Goal: Task Accomplishment & Management: Complete application form

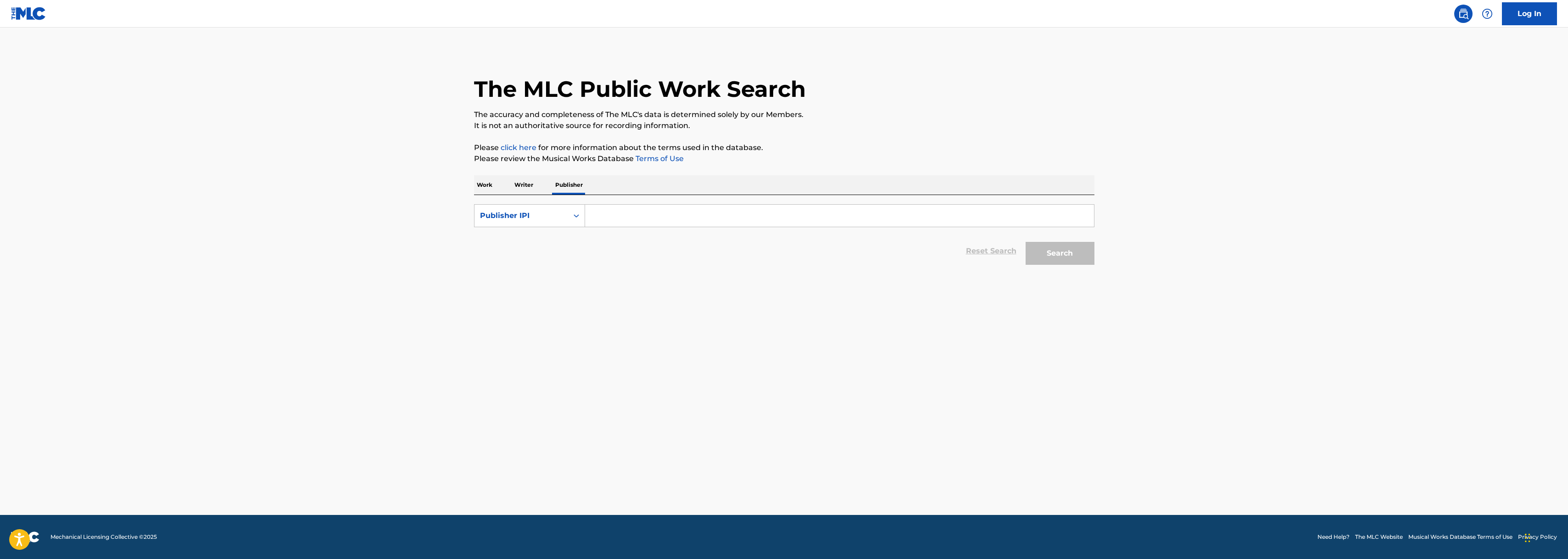
click at [1466, 16] on img at bounding box center [1463, 14] width 11 height 11
click at [1491, 13] on img at bounding box center [1487, 14] width 11 height 11
click at [1481, 61] on p "View portal intro" at bounding box center [1487, 60] width 78 height 22
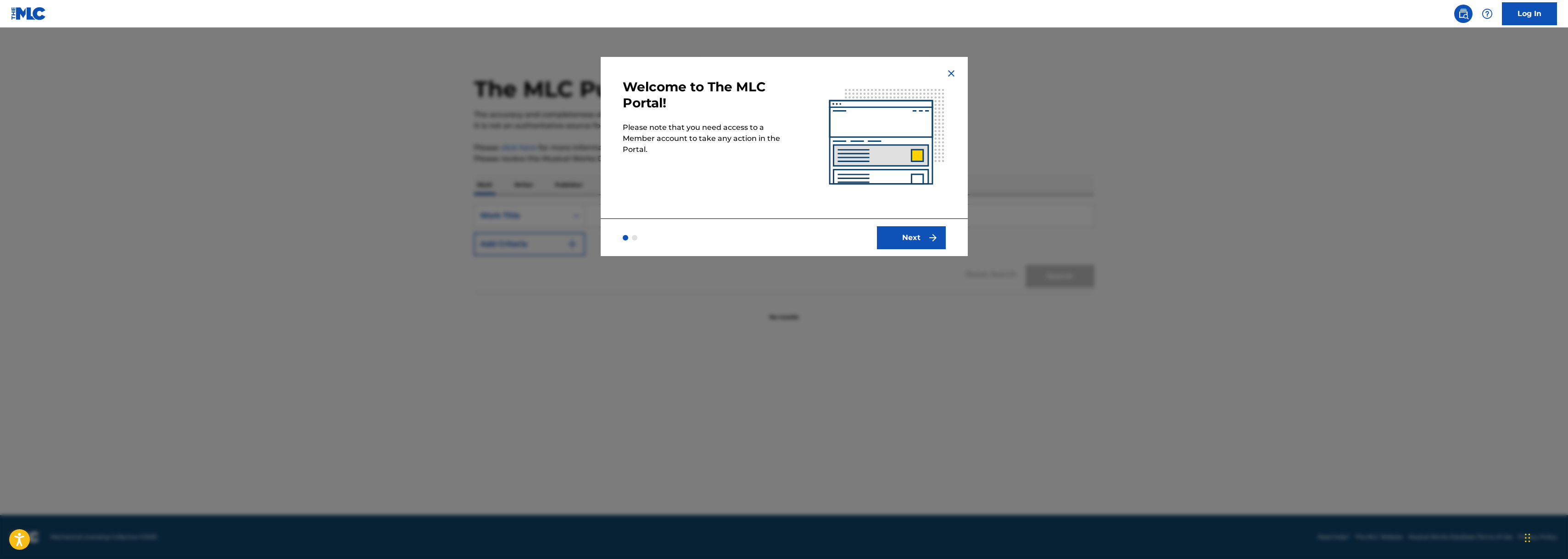
click at [909, 241] on button "Next" at bounding box center [911, 238] width 69 height 23
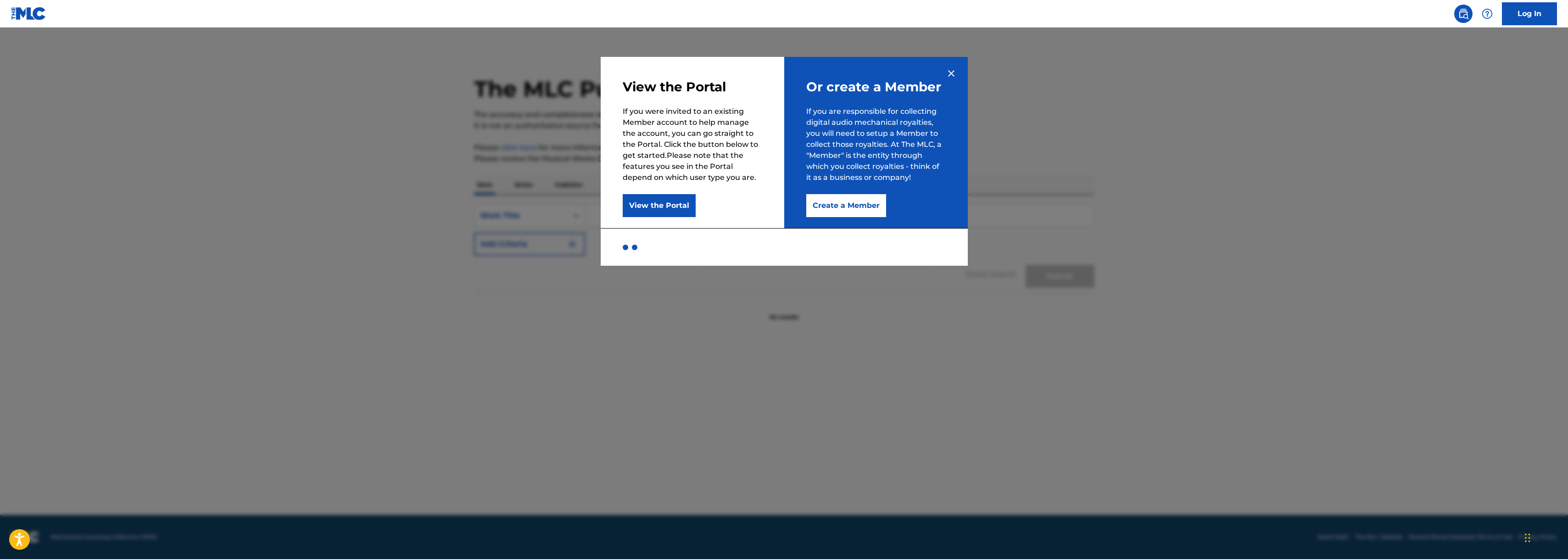
click at [853, 204] on button "Create a Member" at bounding box center [846, 206] width 80 height 23
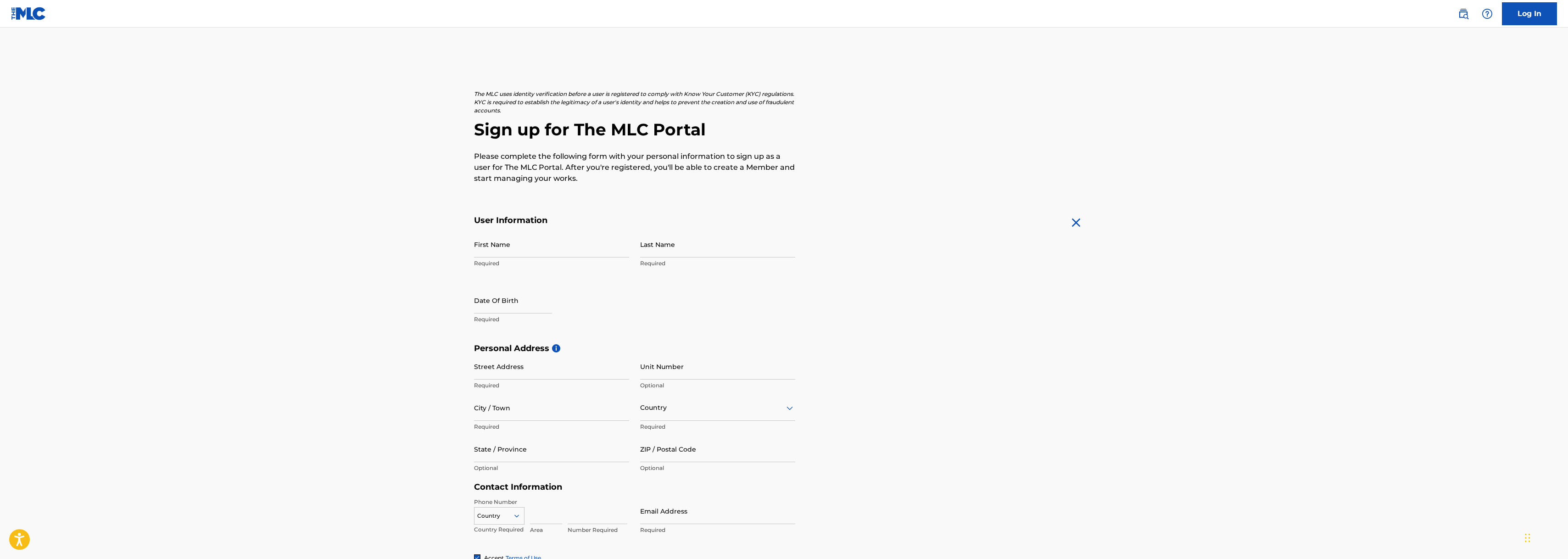
click at [572, 250] on input "First Name" at bounding box center [551, 244] width 155 height 26
type input "[PERSON_NAME]"
type input "Ridge"
select select "8"
select select "2025"
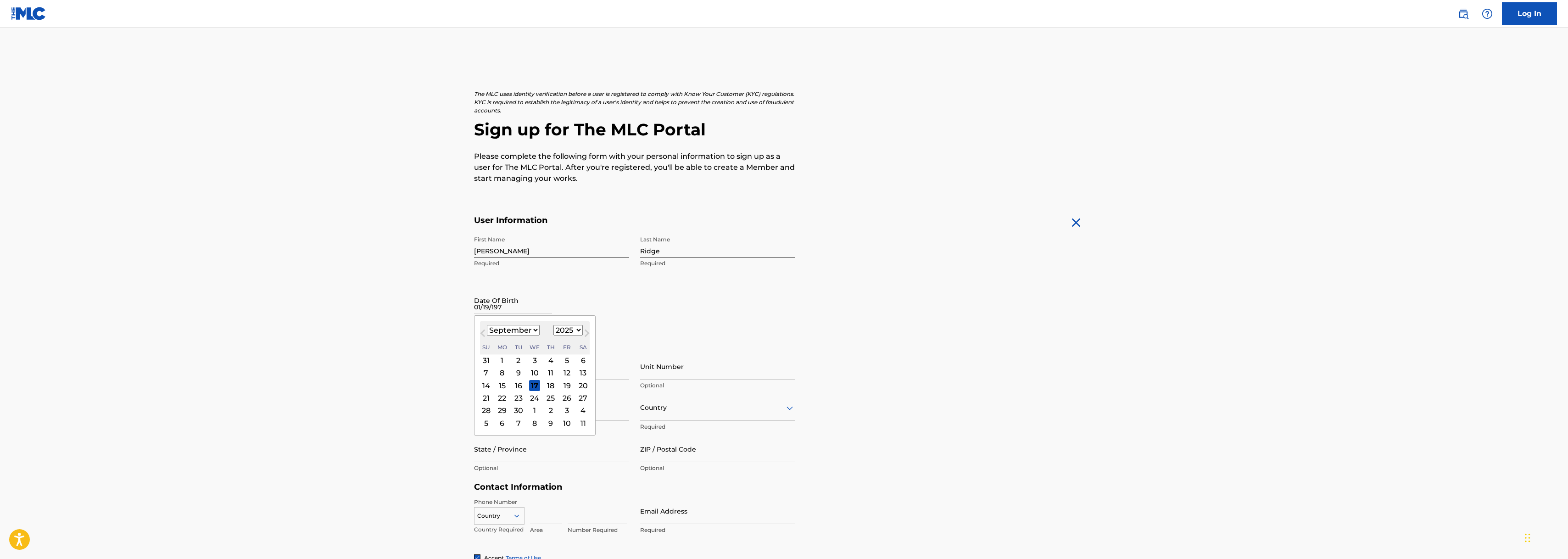
type input "01/19/1979"
select select "8"
select select "2025"
click at [516, 312] on input "text" at bounding box center [513, 300] width 78 height 26
select select "0"
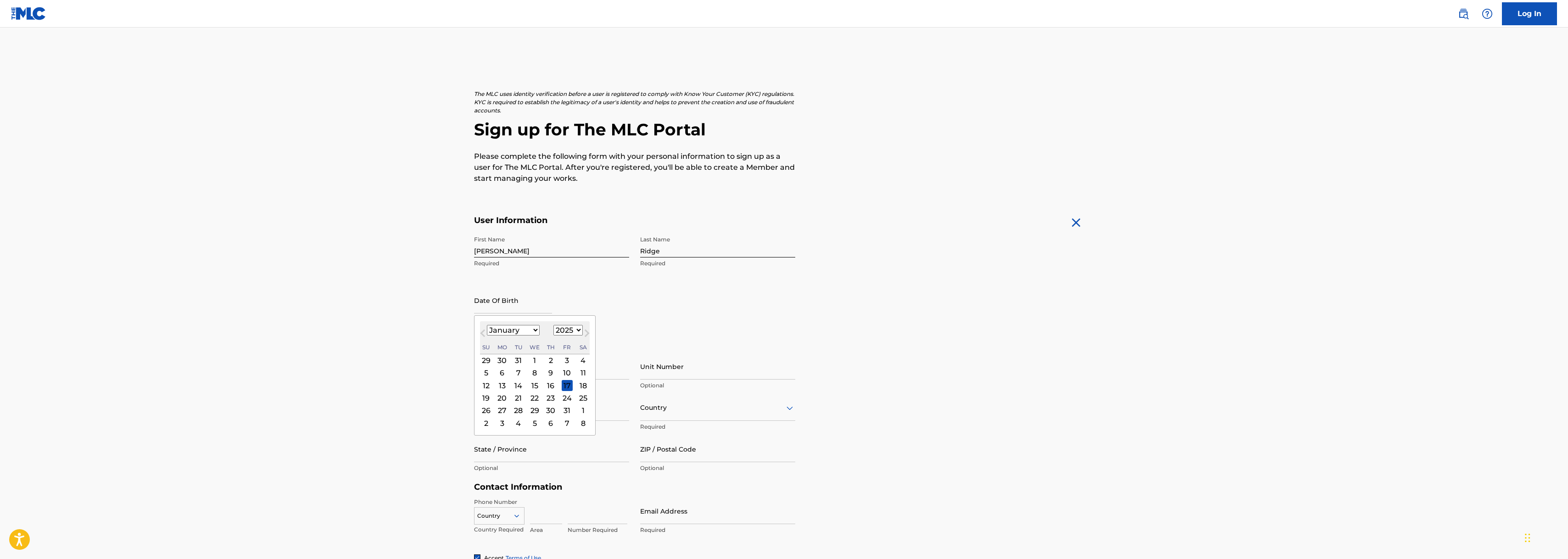
select select "1979"
click at [562, 384] on div "19" at bounding box center [567, 385] width 11 height 11
type input "January 19 1979"
click at [530, 374] on input "Street Address" at bounding box center [551, 366] width 155 height 26
type input "3600 E. Chatsworth Rd."
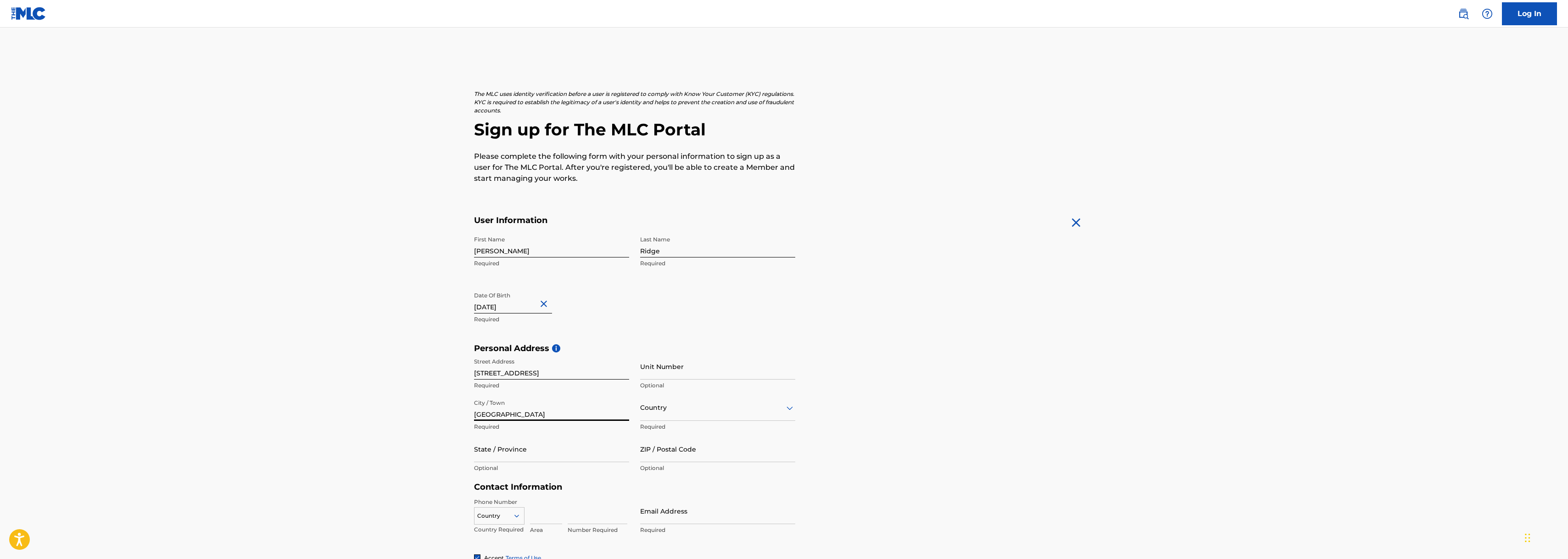
type input "Fayetteville"
click at [702, 411] on div at bounding box center [718, 407] width 155 height 12
drag, startPoint x: 691, startPoint y: 429, endPoint x: 656, endPoint y: 443, distance: 37.7
click at [691, 429] on div "United States" at bounding box center [717, 431] width 154 height 21
click at [548, 463] on div "State / Province Required" at bounding box center [551, 457] width 155 height 41
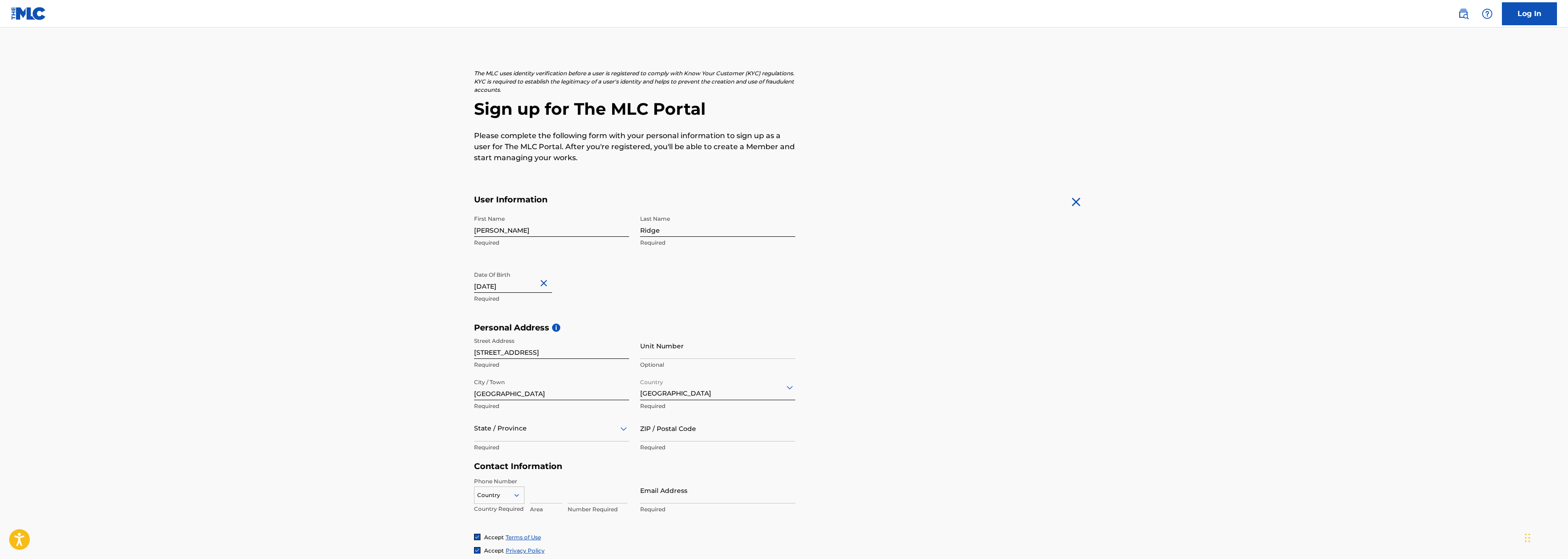
click at [544, 441] on div "State / Province" at bounding box center [551, 428] width 155 height 26
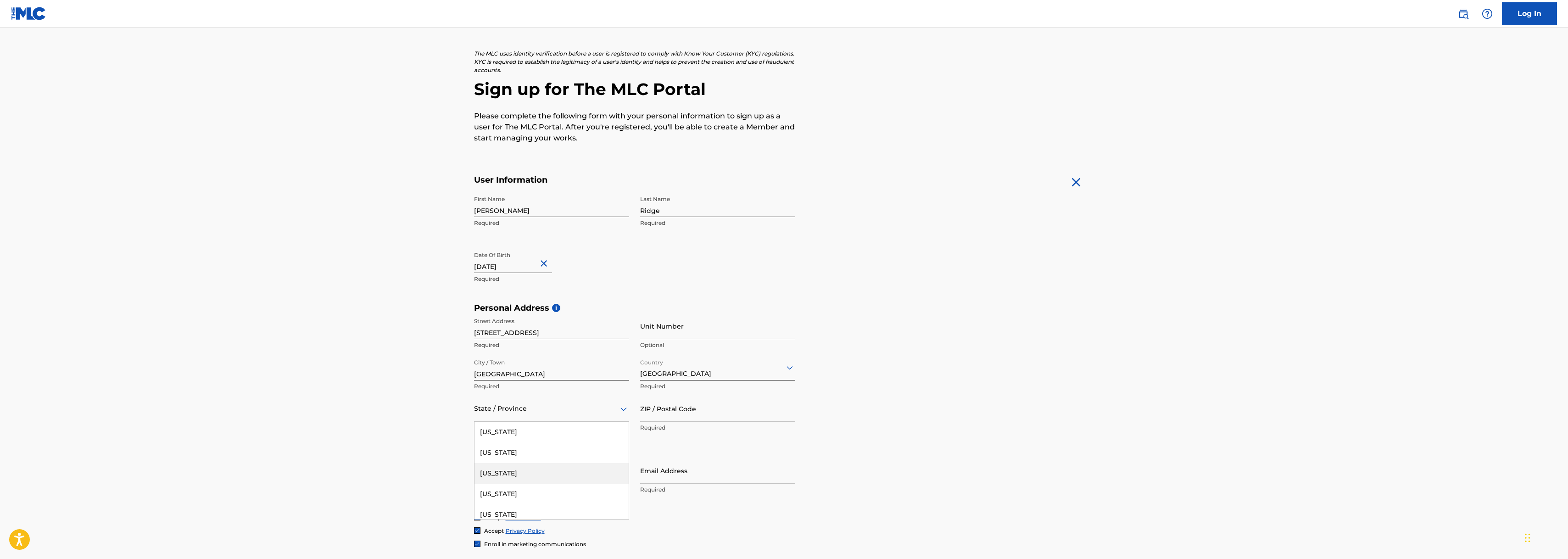
scroll to position [41, 0]
click at [502, 512] on div "Arkansas" at bounding box center [551, 515] width 154 height 21
click at [687, 419] on input "ZIP / Postal Code" at bounding box center [718, 408] width 155 height 26
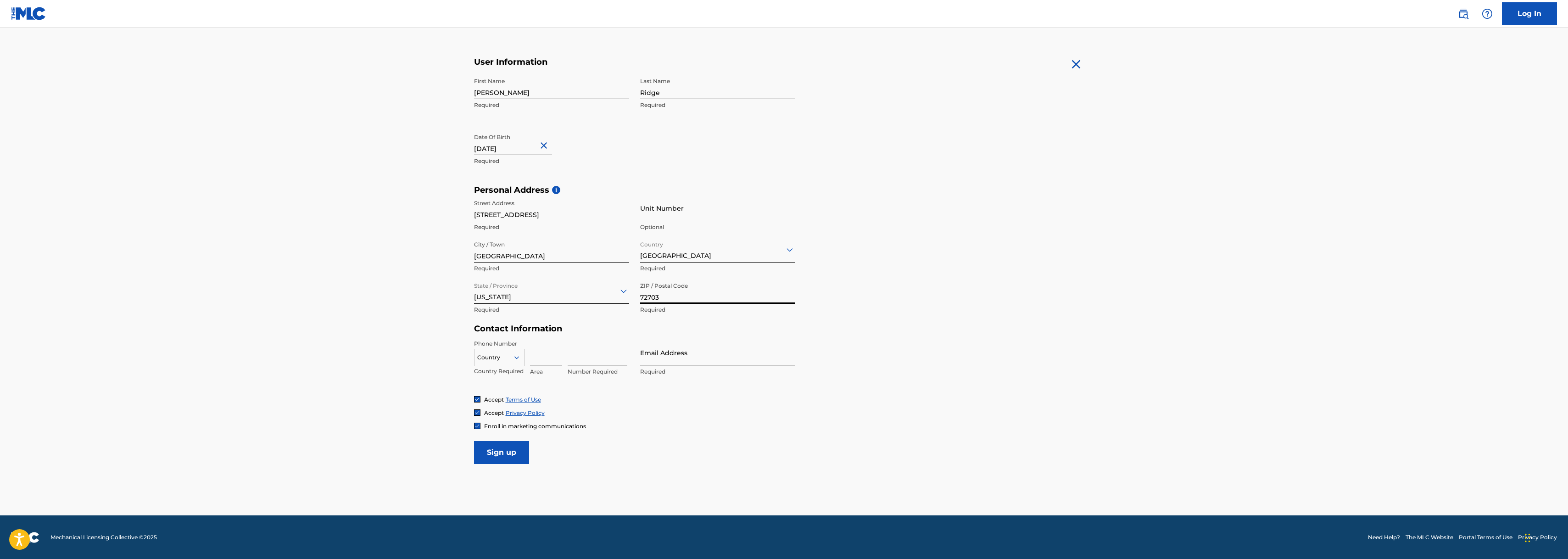
scroll to position [158, 0]
type input "72703"
click at [513, 457] on input "Sign up" at bounding box center [502, 453] width 55 height 23
click at [517, 354] on icon at bounding box center [517, 358] width 9 height 9
click at [489, 359] on div at bounding box center [499, 358] width 49 height 10
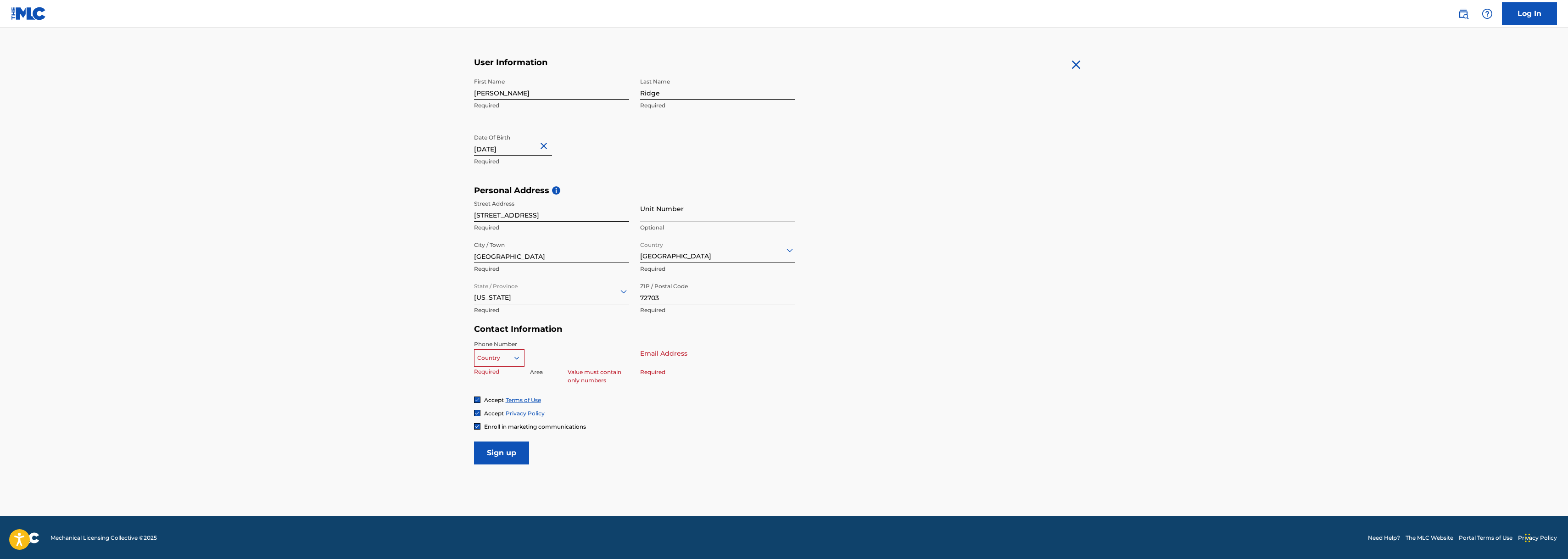
click at [506, 357] on div at bounding box center [499, 358] width 49 height 10
drag, startPoint x: 505, startPoint y: 373, endPoint x: 534, endPoint y: 363, distance: 30.7
click at [505, 373] on div "US, [GEOGRAPHIC_DATA] +1" at bounding box center [499, 381] width 49 height 36
click at [541, 359] on input at bounding box center [546, 353] width 32 height 26
type input "405"
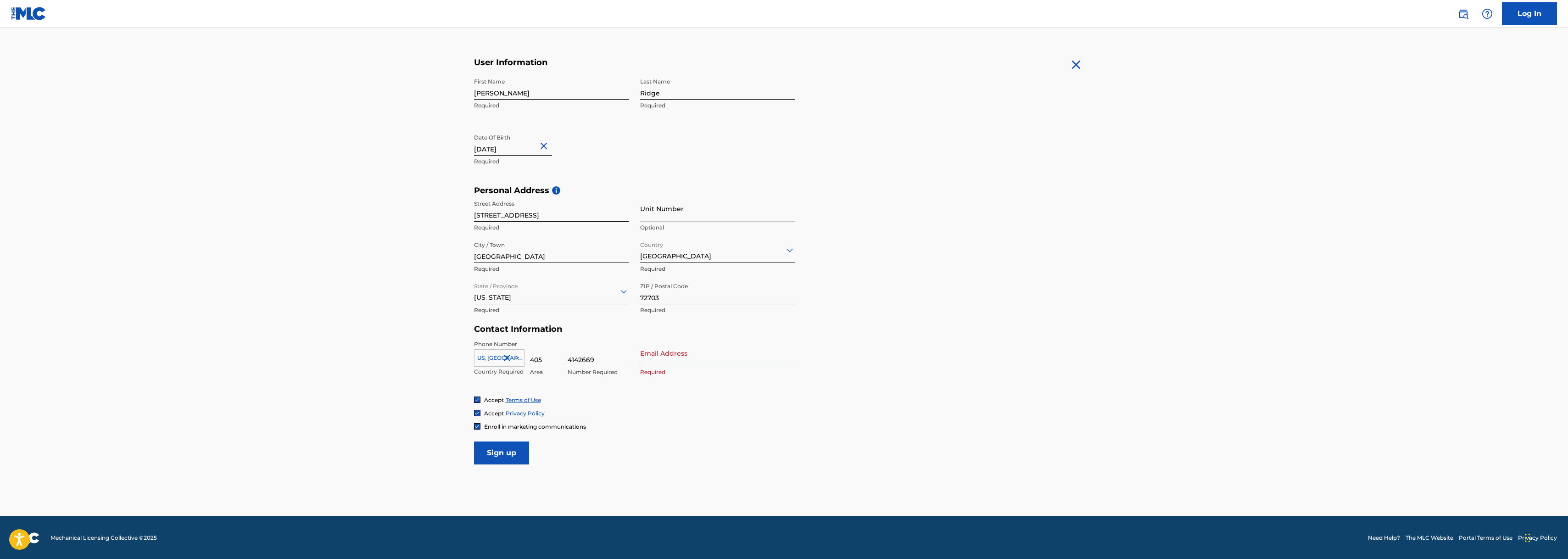
type input "4142669"
type input "[EMAIL_ADDRESS][DOMAIN_NAME]"
click at [513, 457] on input "Sign up" at bounding box center [502, 453] width 55 height 23
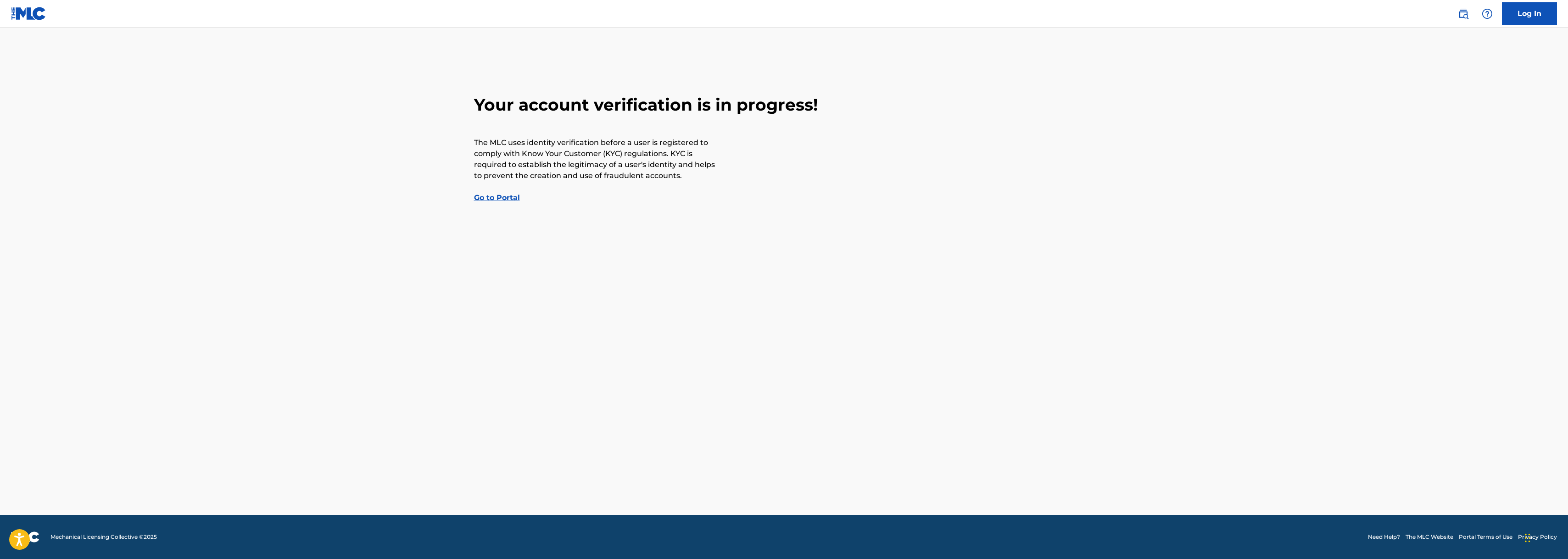
click at [495, 198] on link "Go to Portal" at bounding box center [497, 197] width 46 height 9
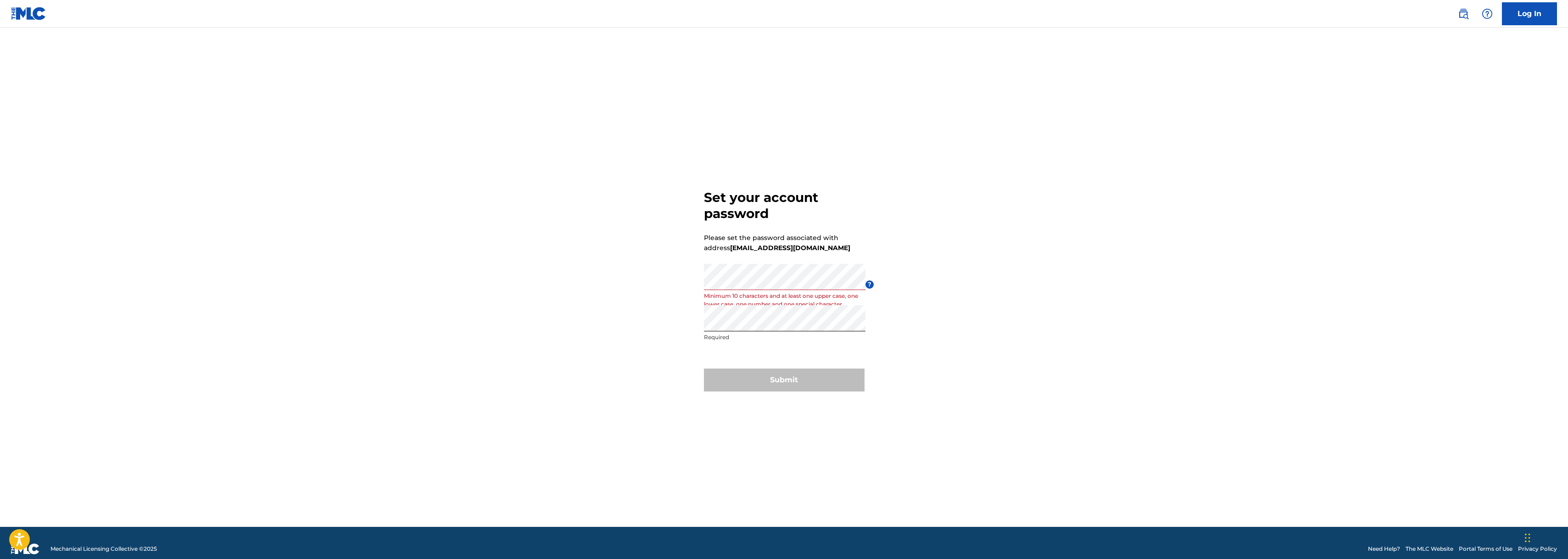
click at [937, 325] on div "Set your account password Please set the password associated with address [EMAI…" at bounding box center [784, 289] width 642 height 477
click at [793, 384] on button "Submit" at bounding box center [784, 380] width 161 height 23
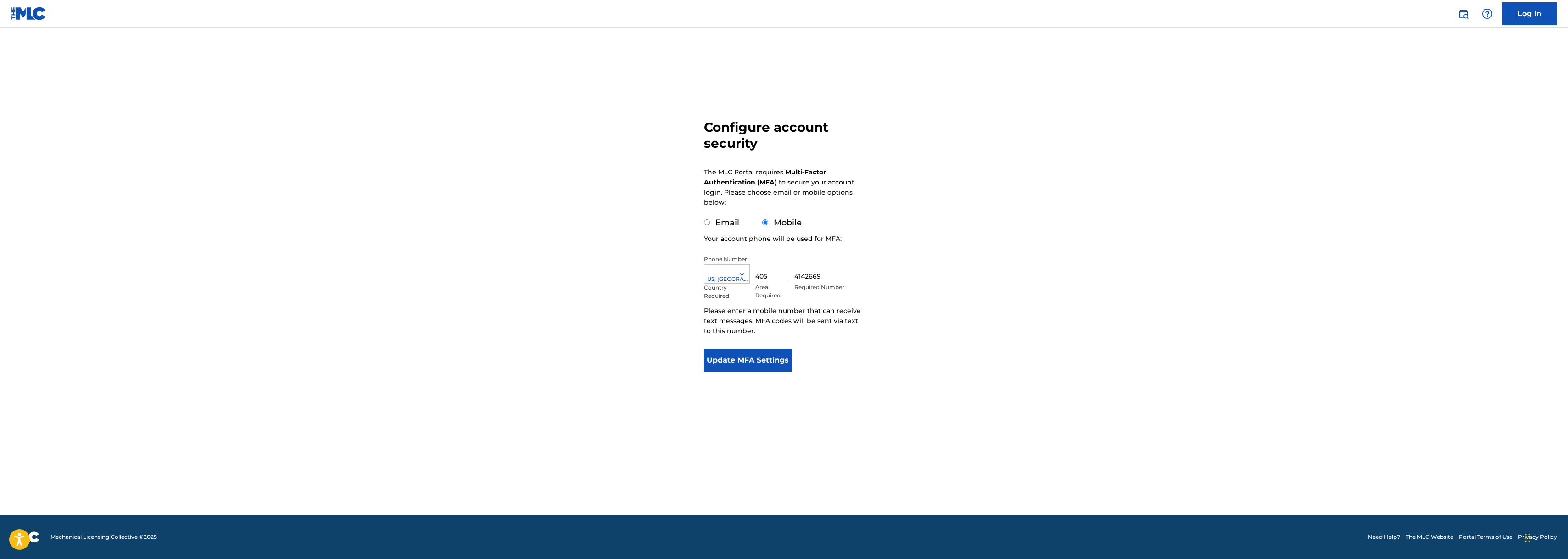
click at [752, 365] on button "Update MFA Settings" at bounding box center [747, 360] width 88 height 23
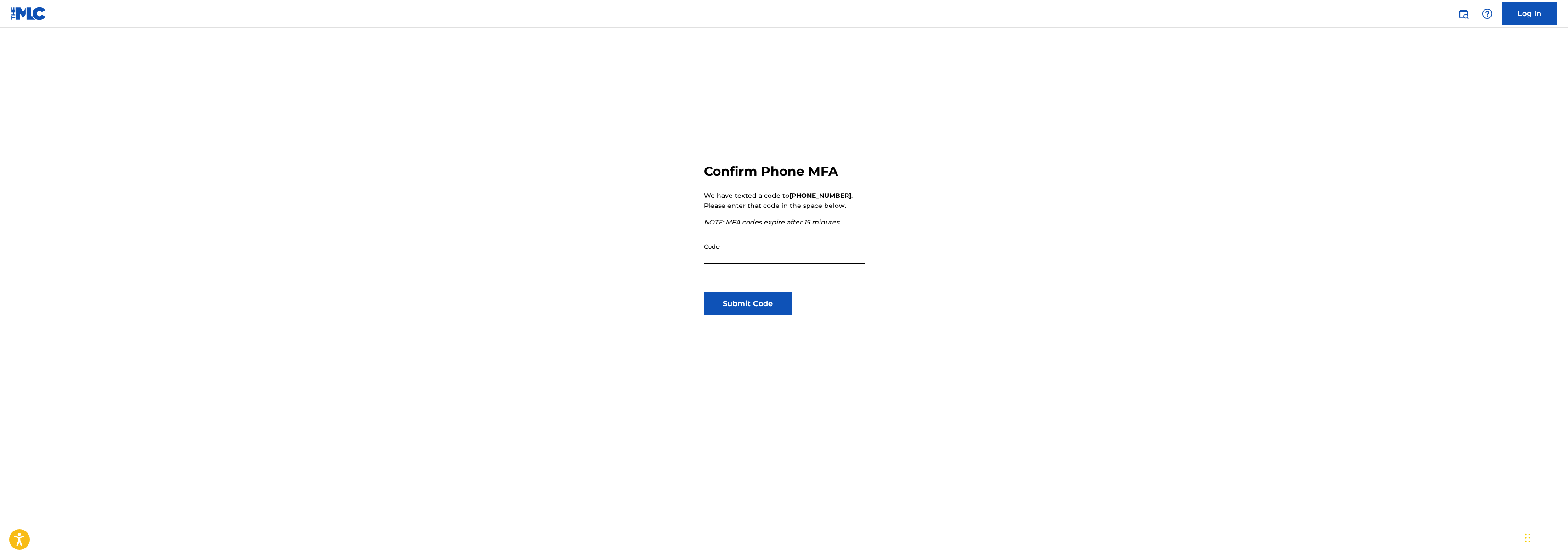
click at [760, 260] on input "Code" at bounding box center [784, 251] width 161 height 26
type input "378456"
click at [735, 310] on button "Submit Code" at bounding box center [747, 304] width 88 height 23
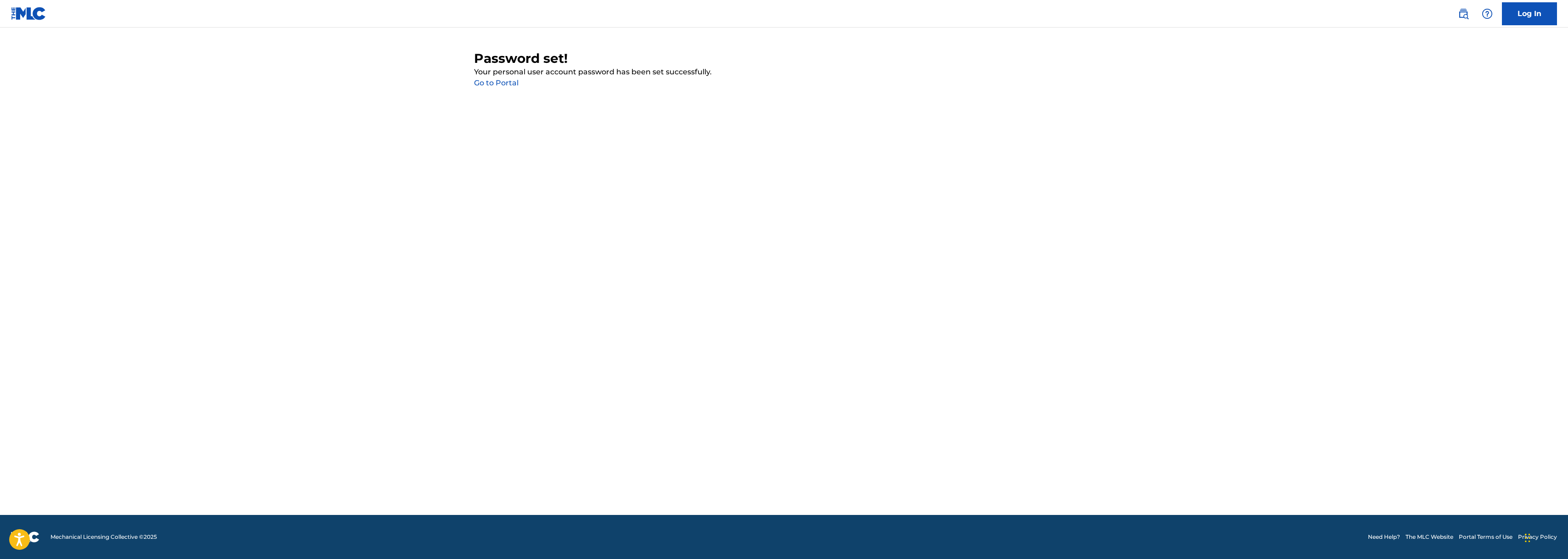
click at [506, 82] on link "Go to Portal" at bounding box center [496, 83] width 44 height 9
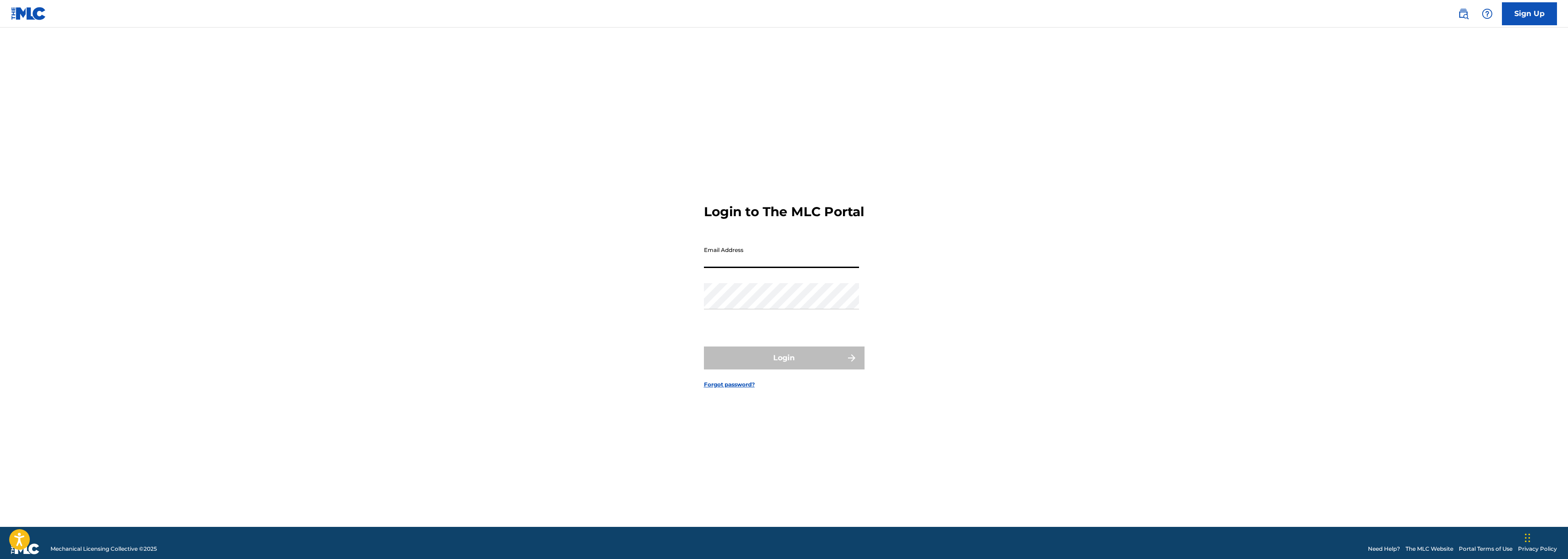
drag, startPoint x: 771, startPoint y: 272, endPoint x: 769, endPoint y: 281, distance: 9.2
type input "[EMAIL_ADDRESS][DOMAIN_NAME]"
click at [784, 366] on button "Login" at bounding box center [784, 358] width 161 height 23
click at [754, 309] on input "Code" at bounding box center [781, 295] width 155 height 26
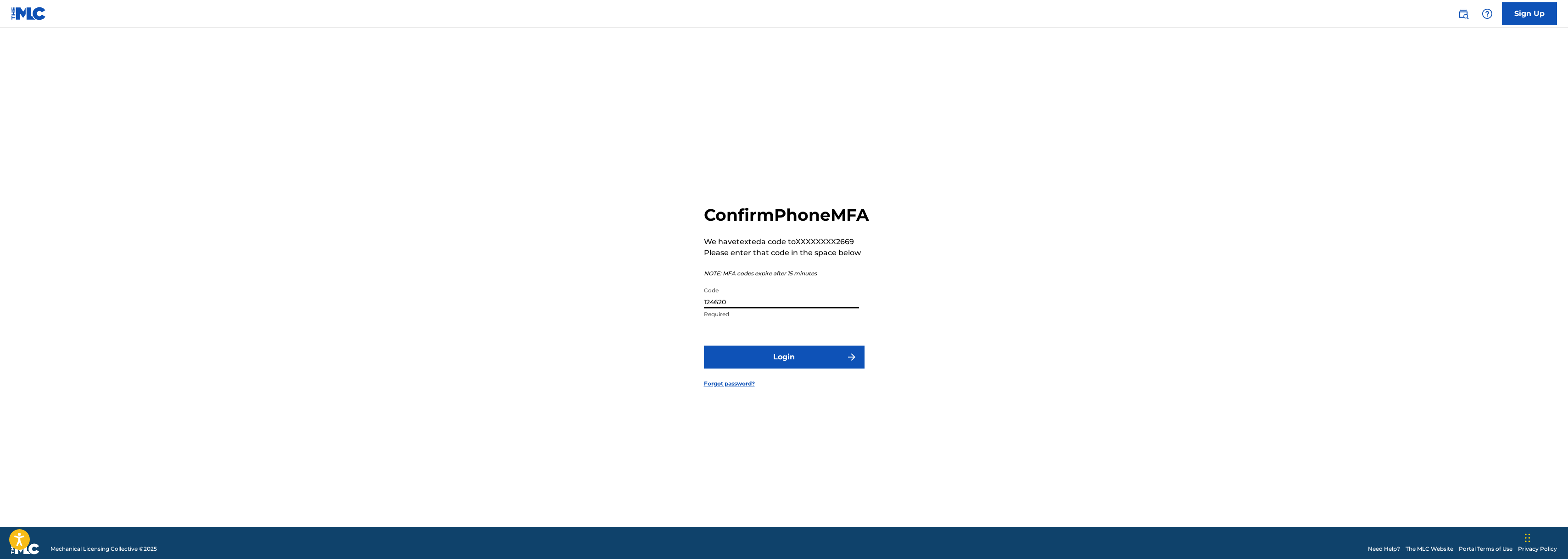
type input "124620"
click at [794, 368] on button "Login" at bounding box center [784, 357] width 161 height 23
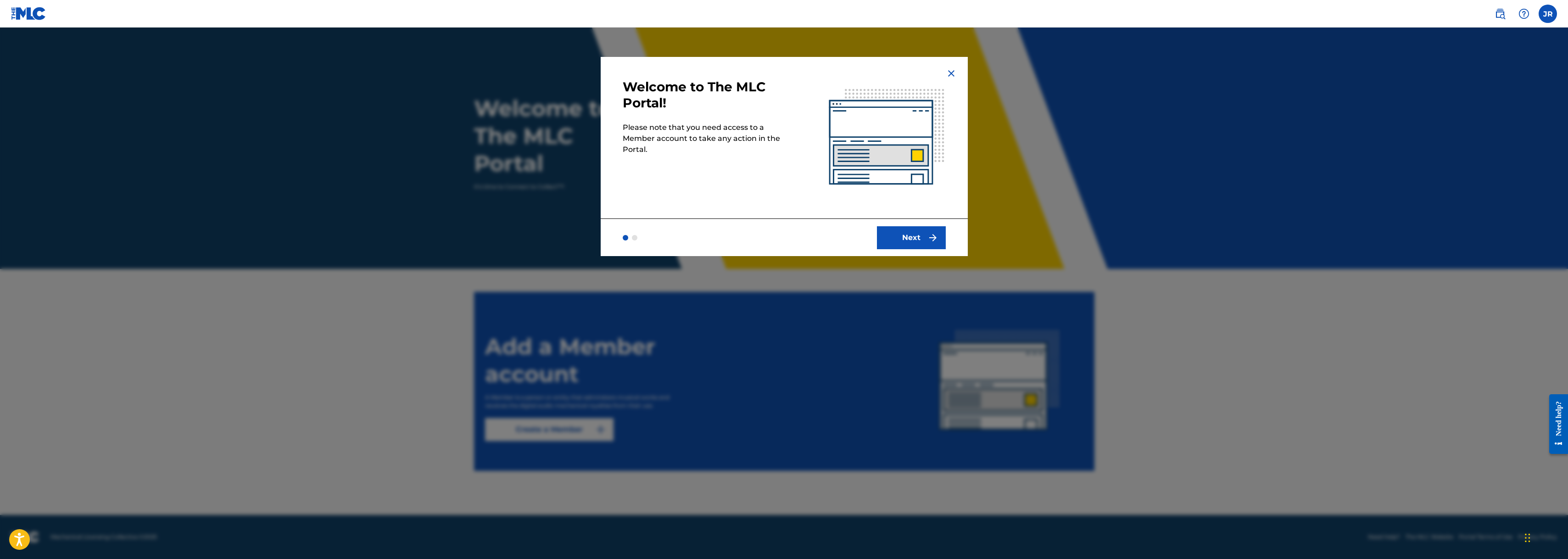
click at [909, 238] on button "Next" at bounding box center [911, 238] width 69 height 23
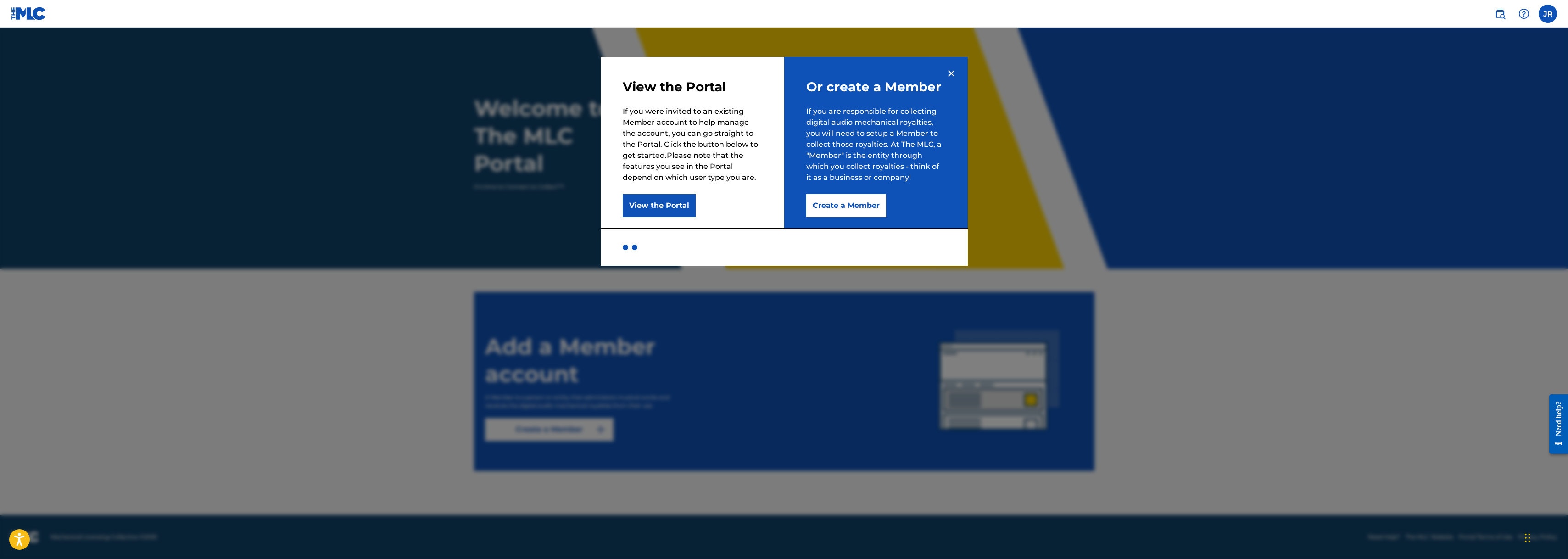
click at [956, 77] on img at bounding box center [951, 74] width 11 height 11
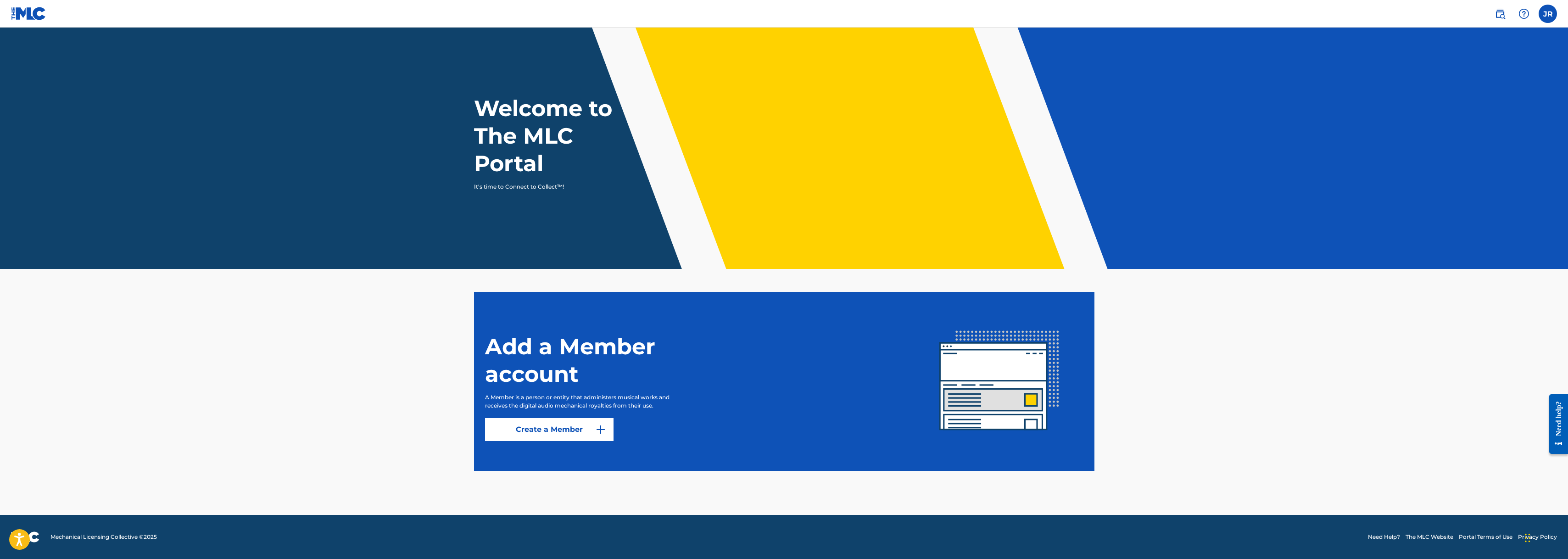
click at [1503, 14] on img at bounding box center [1500, 14] width 11 height 11
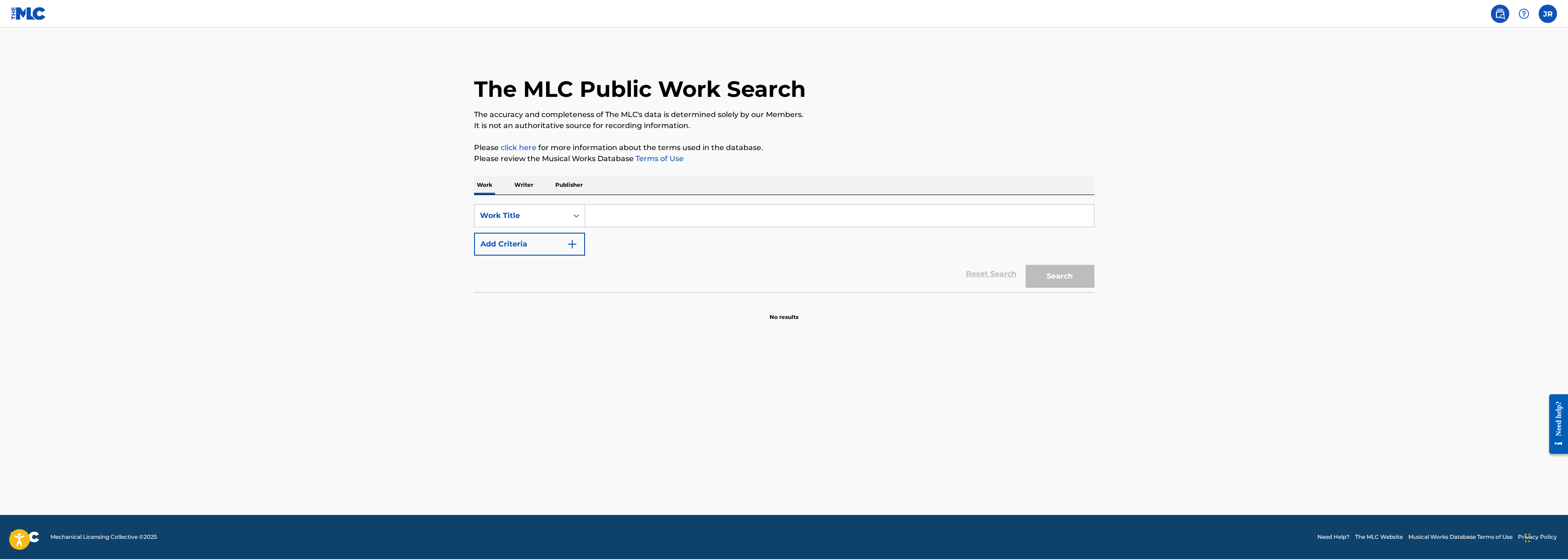
click at [528, 187] on p "Writer" at bounding box center [524, 185] width 24 height 19
click at [553, 219] on div "Writer Name" at bounding box center [522, 216] width 83 height 11
click at [514, 242] on div "Writer IPI" at bounding box center [530, 239] width 110 height 23
click at [572, 217] on icon "Search Form" at bounding box center [576, 216] width 9 height 9
click at [586, 143] on p "Please click here for more information about the terms used in the database." at bounding box center [784, 148] width 620 height 11
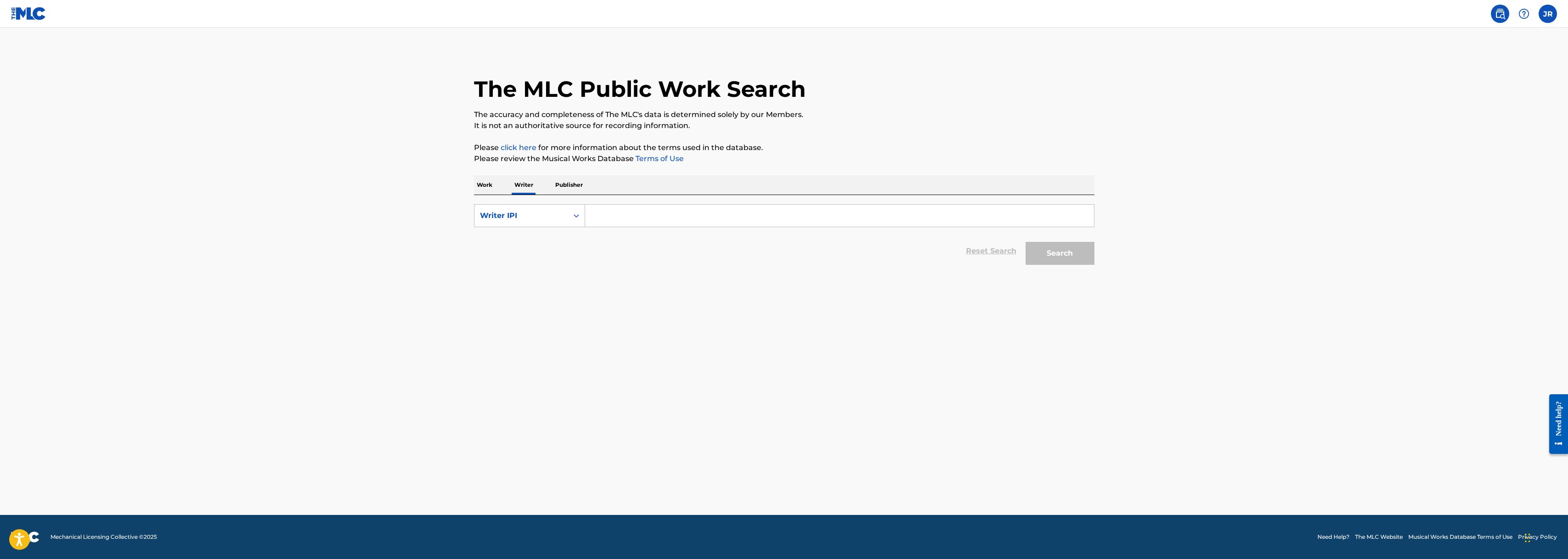
click at [572, 181] on p "Publisher" at bounding box center [569, 185] width 33 height 19
click at [575, 218] on icon "Search Form" at bounding box center [576, 216] width 9 height 9
click at [478, 184] on p "Work" at bounding box center [485, 185] width 21 height 19
click at [577, 217] on icon "Search Form" at bounding box center [576, 216] width 9 height 9
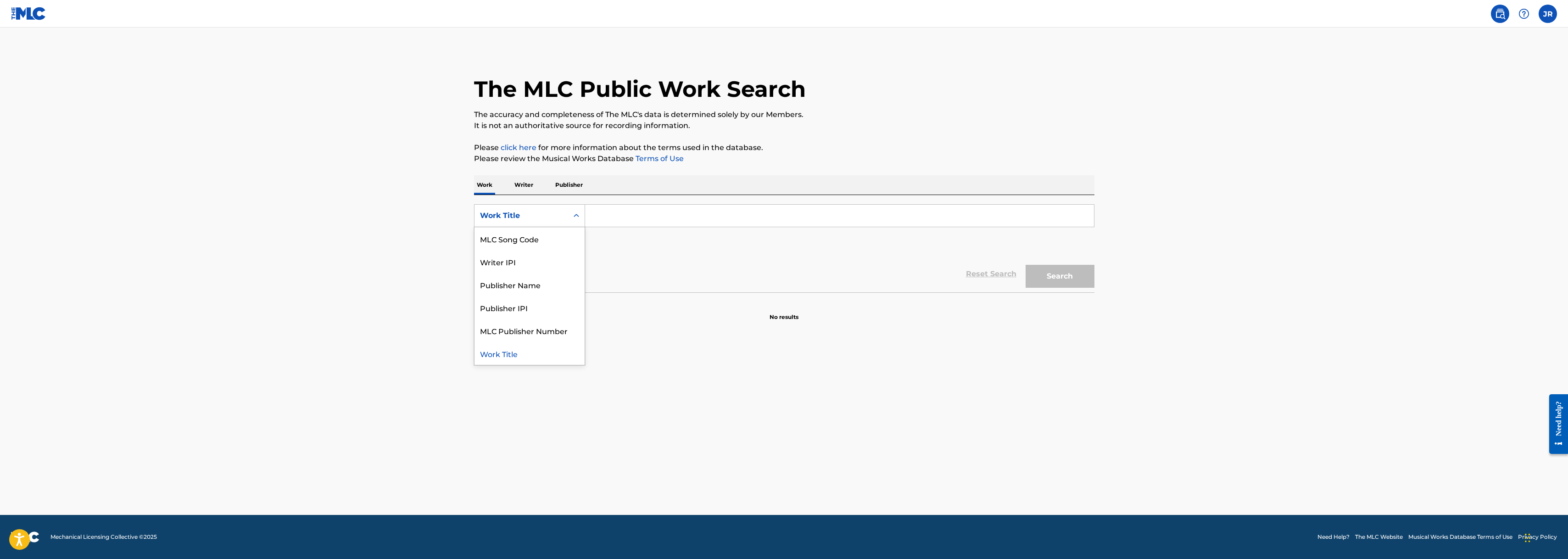
click at [690, 288] on div "Reset Search Search" at bounding box center [784, 274] width 620 height 37
click at [545, 241] on button "Add Criteria" at bounding box center [530, 244] width 111 height 23
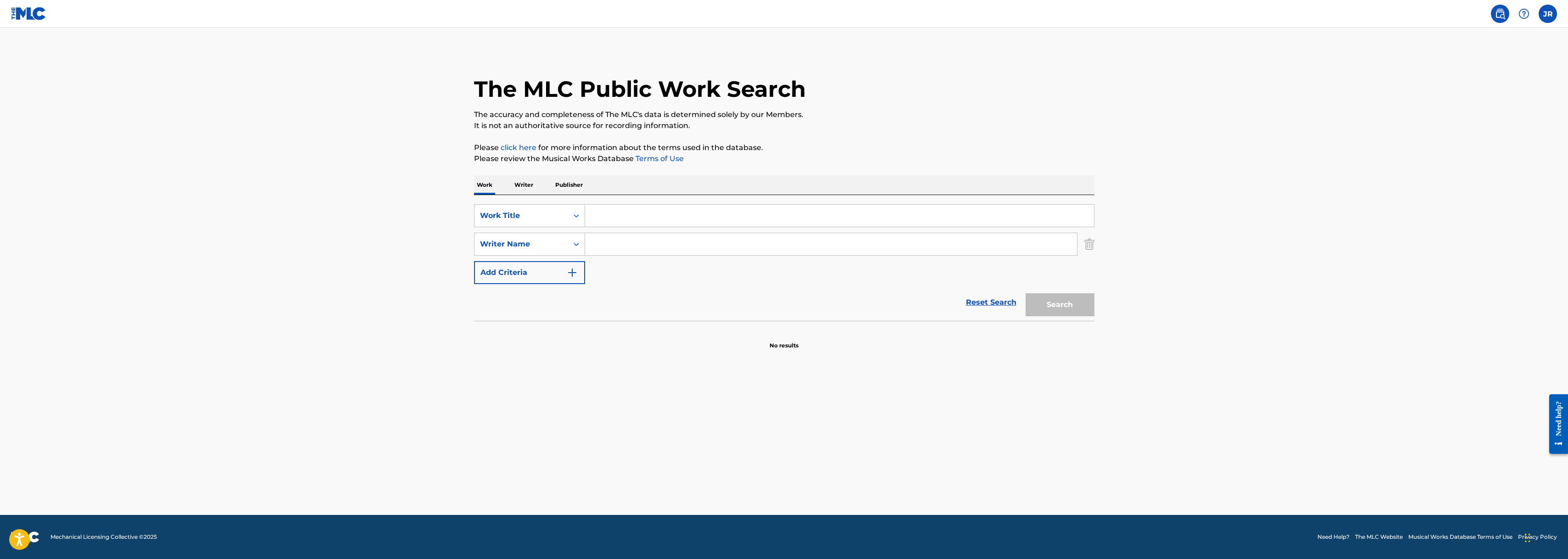
click at [1089, 245] on img "Search Form" at bounding box center [1089, 244] width 10 height 23
click at [864, 219] on input "Search Form" at bounding box center [839, 216] width 509 height 22
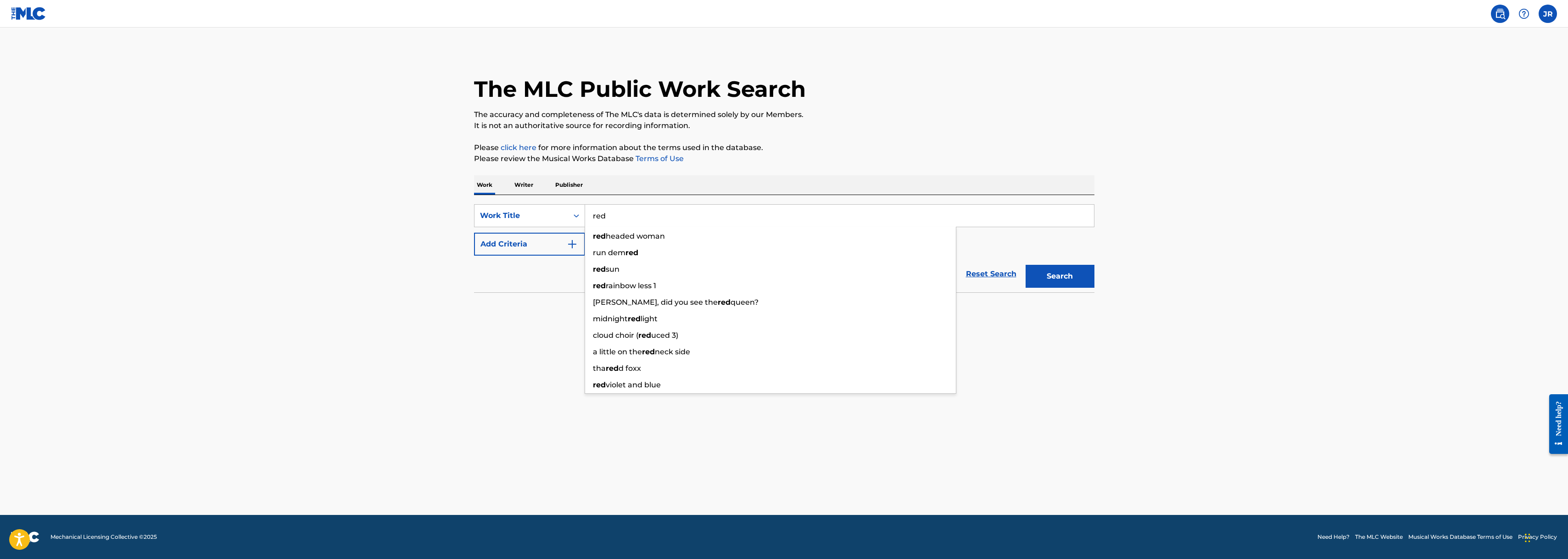
type input "red"
click at [1072, 280] on button "Search" at bounding box center [1060, 276] width 69 height 23
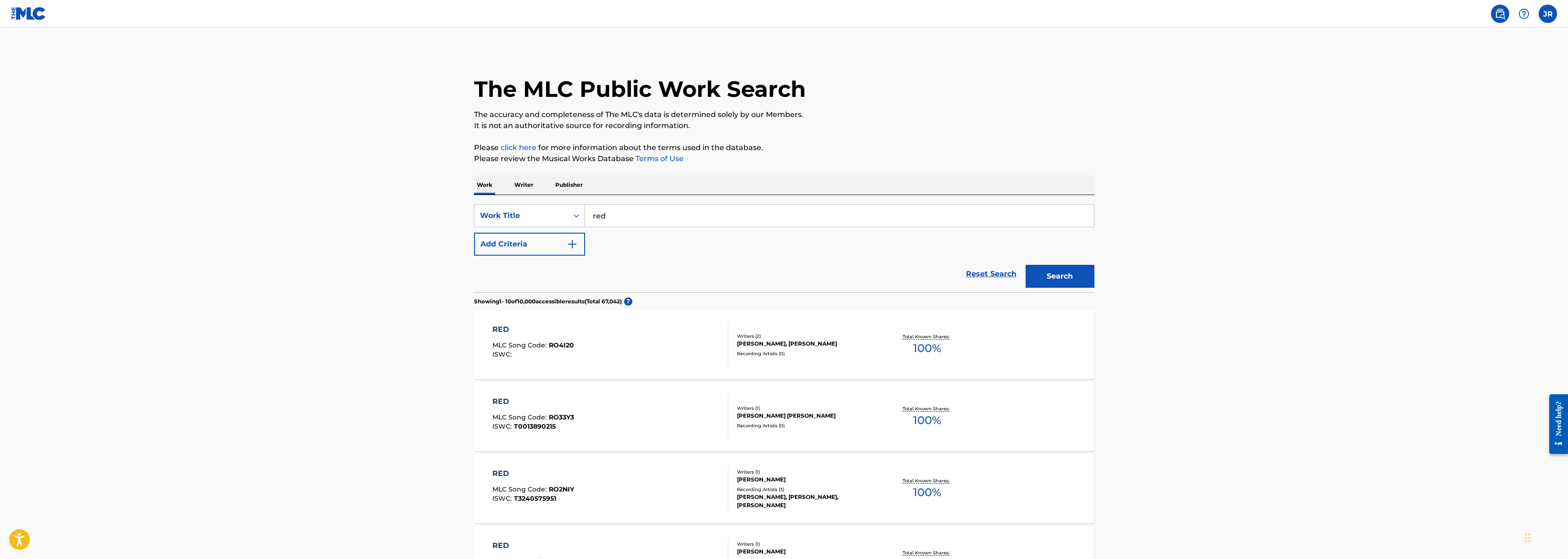
scroll to position [0, 0]
drag, startPoint x: 1382, startPoint y: 234, endPoint x: 1447, endPoint y: 116, distance: 134.7
click at [1382, 234] on main "The MLC Public Work Search The accuracy and completeness of The MLC's data is d…" at bounding box center [784, 554] width 1568 height 1052
click at [1525, 15] on img at bounding box center [1524, 14] width 11 height 11
click at [1521, 37] on link "Contact us" at bounding box center [1524, 38] width 78 height 22
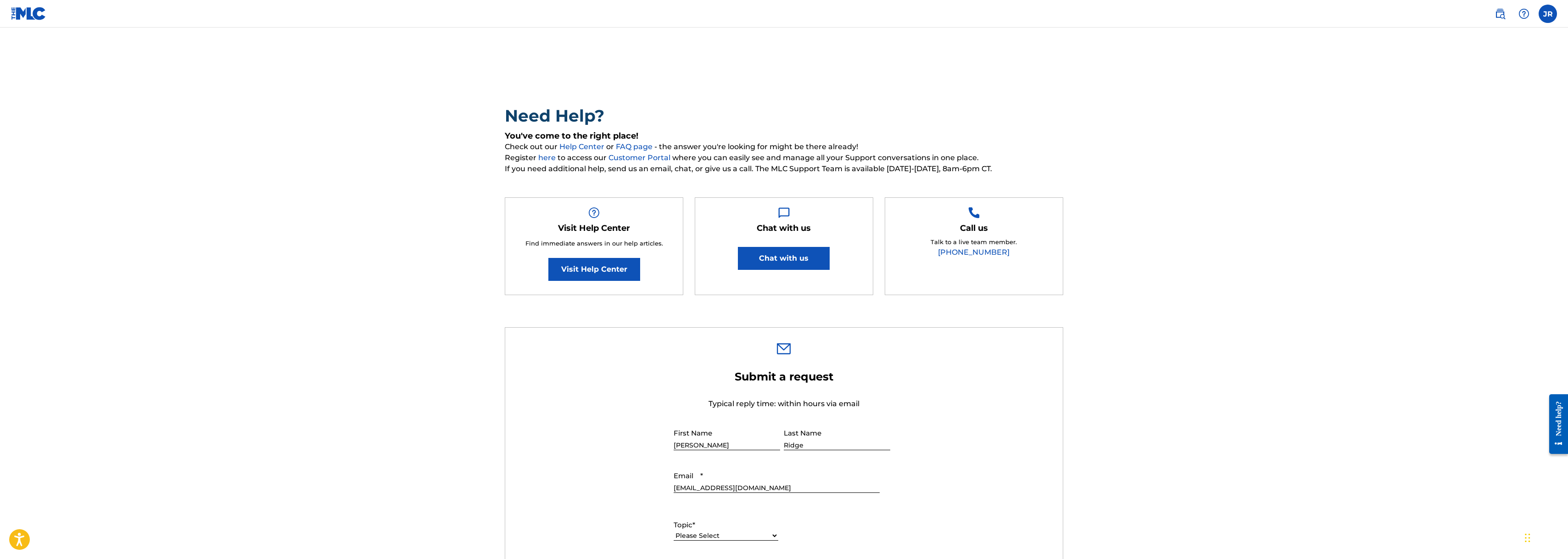
click at [732, 154] on span "Register here to access our Customer Portal where you can easily see and manage…" at bounding box center [783, 158] width 558 height 11
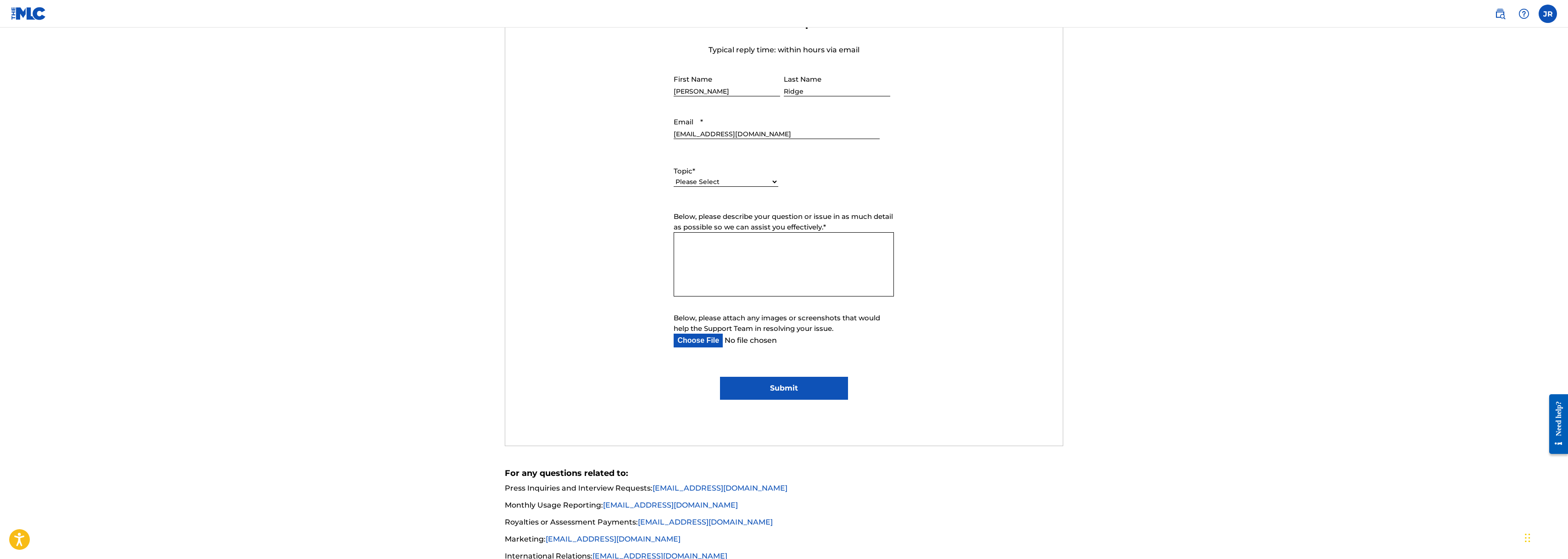
scroll to position [337, 0]
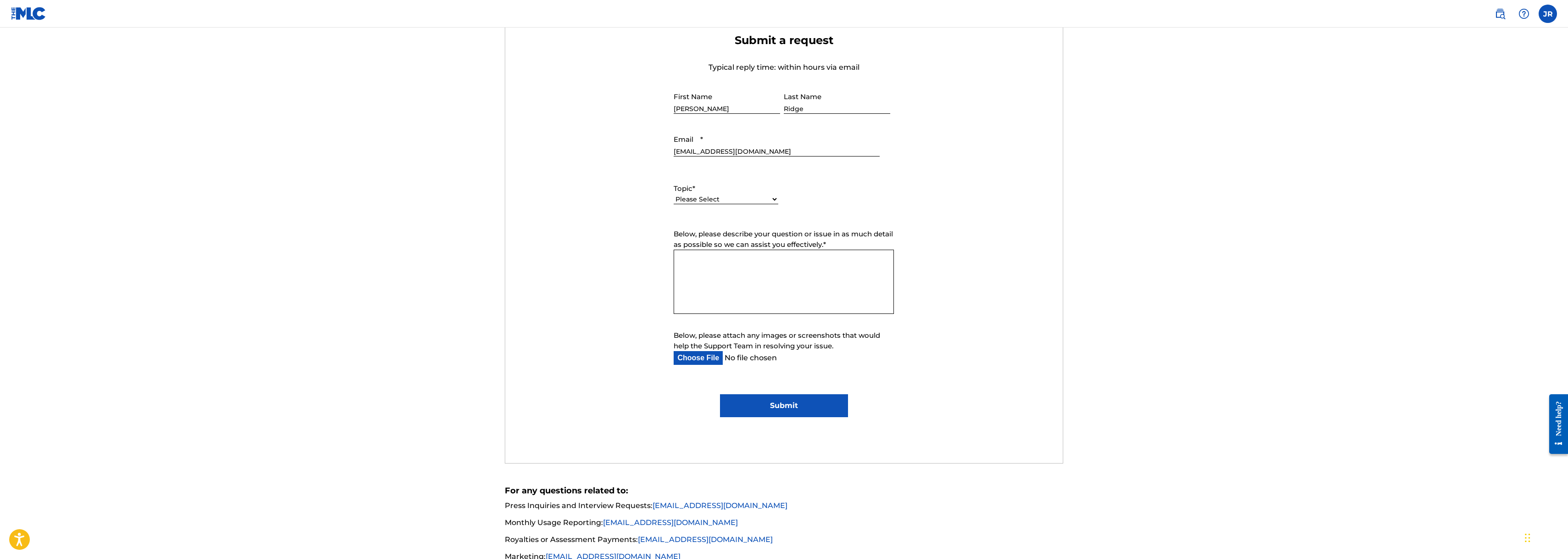
select select "I need help with the Public Search"
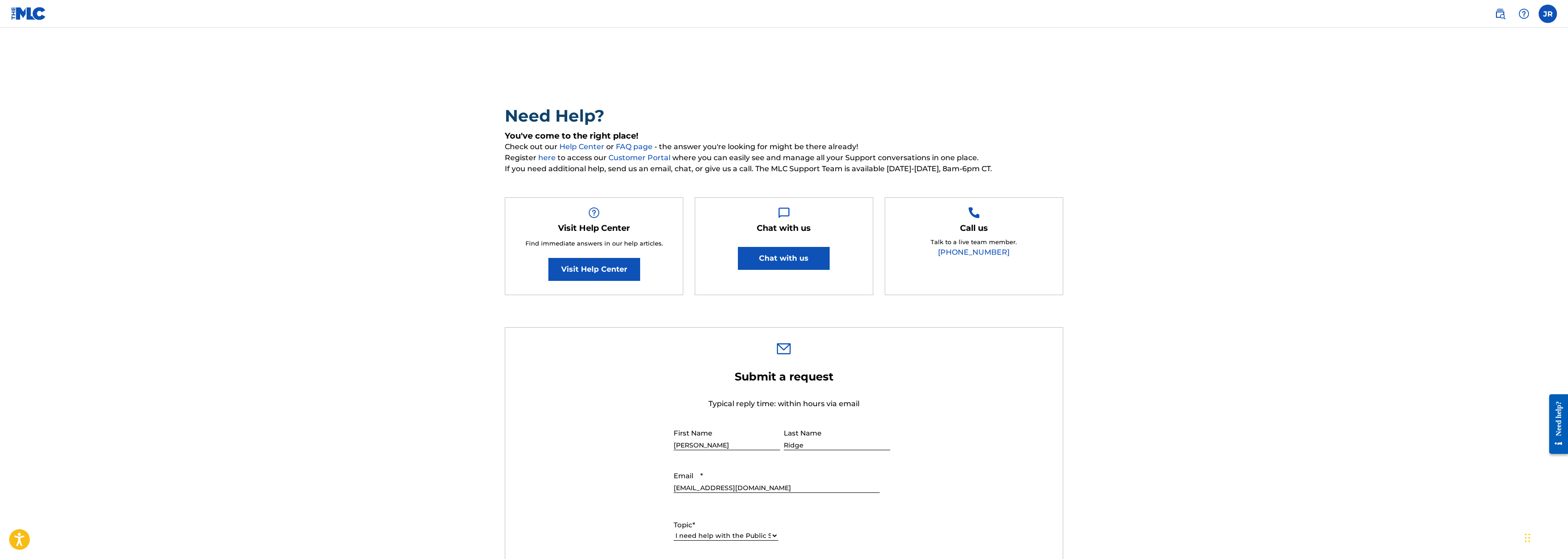
scroll to position [0, 0]
drag, startPoint x: 730, startPoint y: 142, endPoint x: 1091, endPoint y: 82, distance: 366.0
click at [730, 142] on span "Check out our Help Center or FAQ page - the answer you're looking for might be …" at bounding box center [783, 147] width 558 height 11
